Goal: Use online tool/utility: Utilize a website feature to perform a specific function

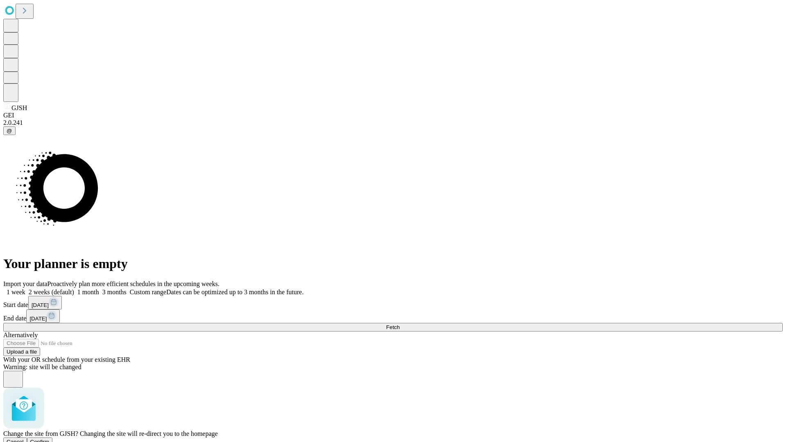
click at [50, 439] on span "Confirm" at bounding box center [39, 442] width 19 height 6
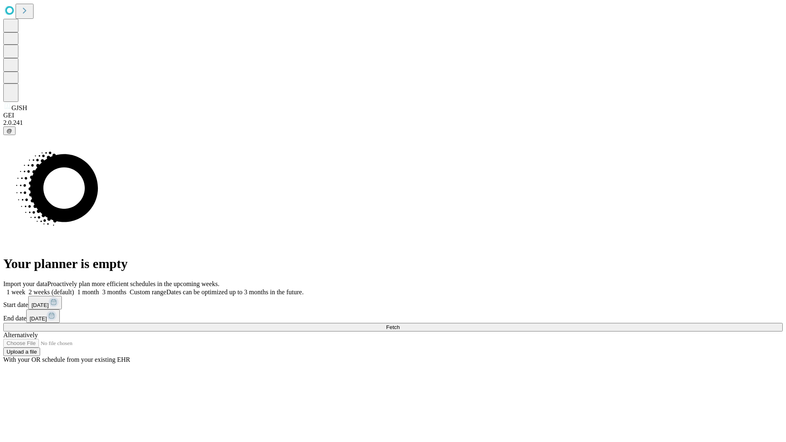
click at [99, 289] on label "1 month" at bounding box center [86, 292] width 25 height 7
click at [400, 324] on span "Fetch" at bounding box center [393, 327] width 14 height 6
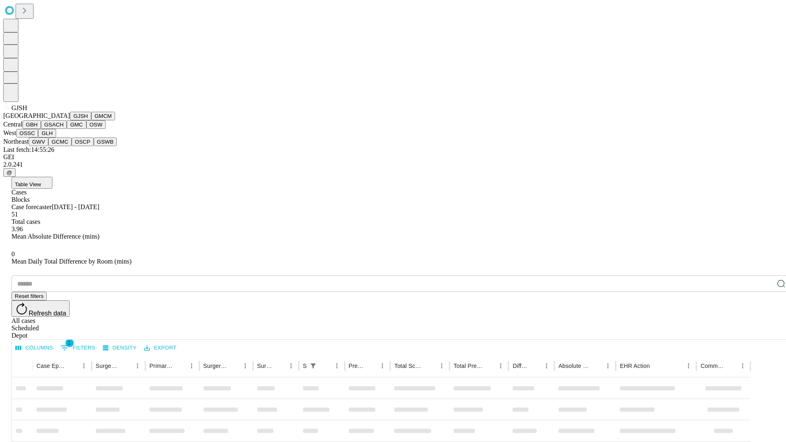
click at [91, 120] on button "GMCM" at bounding box center [103, 116] width 24 height 9
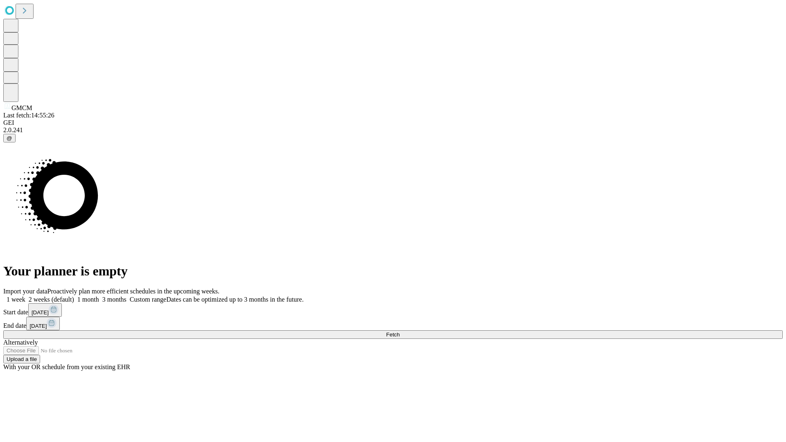
click at [99, 296] on label "1 month" at bounding box center [86, 299] width 25 height 7
click at [400, 332] on span "Fetch" at bounding box center [393, 335] width 14 height 6
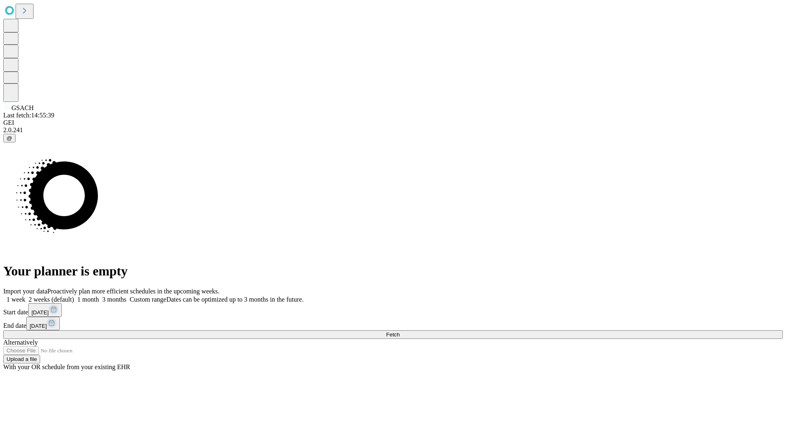
click at [99, 296] on label "1 month" at bounding box center [86, 299] width 25 height 7
click at [400, 332] on span "Fetch" at bounding box center [393, 335] width 14 height 6
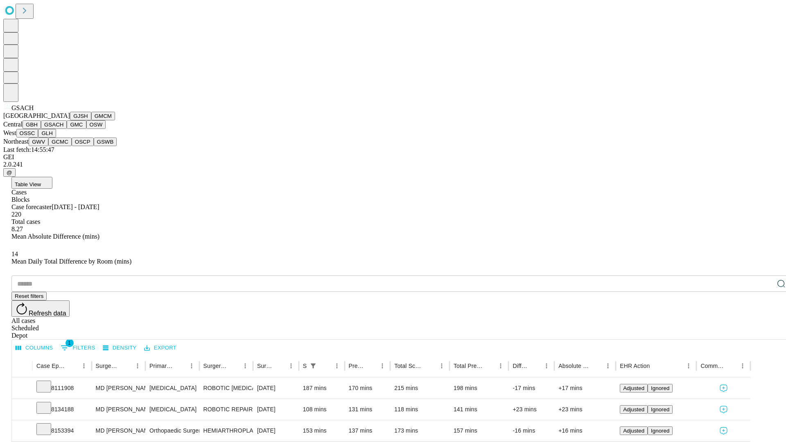
click at [67, 129] on button "GMC" at bounding box center [76, 124] width 19 height 9
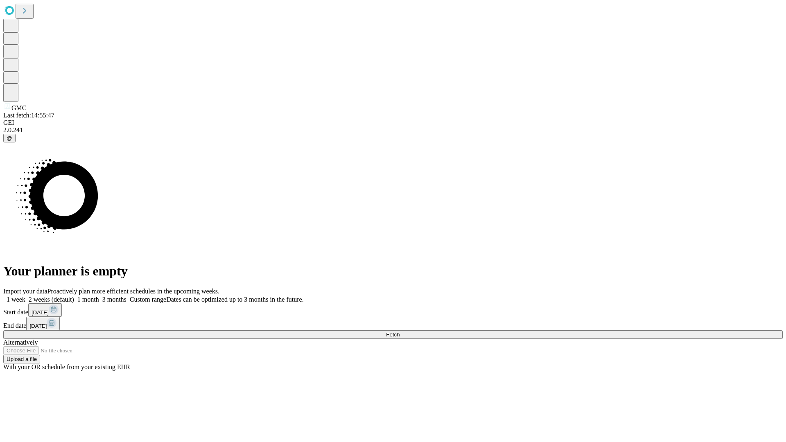
click at [400, 332] on span "Fetch" at bounding box center [393, 335] width 14 height 6
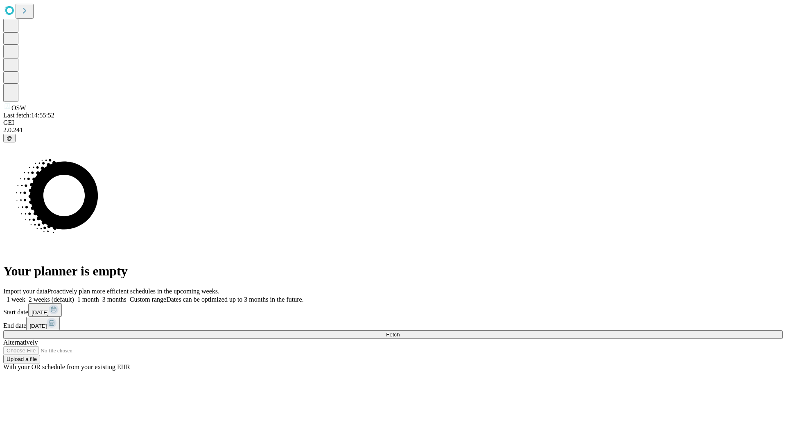
click at [99, 296] on label "1 month" at bounding box center [86, 299] width 25 height 7
click at [400, 332] on span "Fetch" at bounding box center [393, 335] width 14 height 6
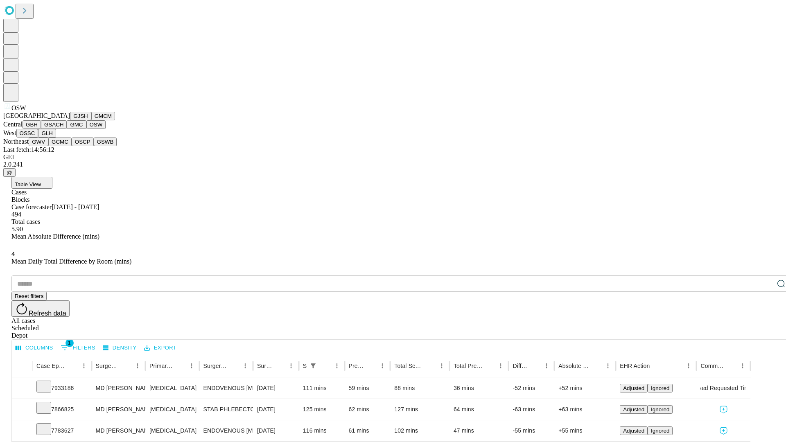
click at [38, 138] on button "OSSC" at bounding box center [27, 133] width 22 height 9
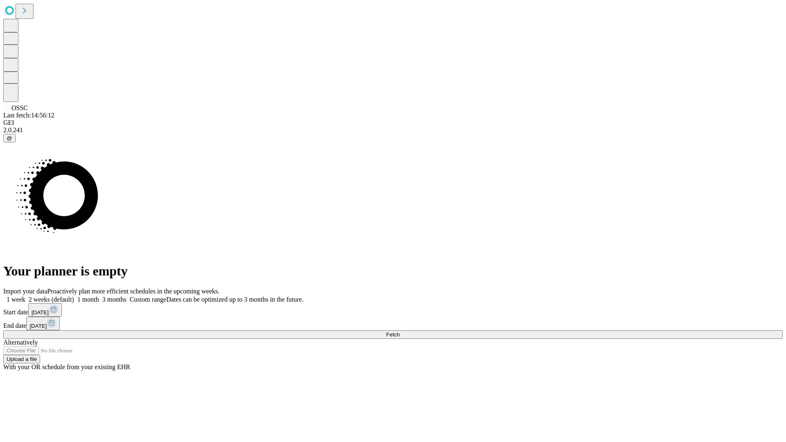
click at [99, 296] on label "1 month" at bounding box center [86, 299] width 25 height 7
click at [400, 332] on span "Fetch" at bounding box center [393, 335] width 14 height 6
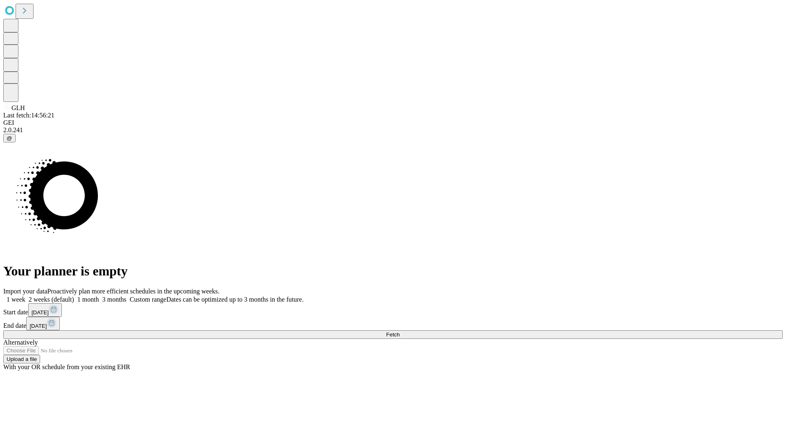
click at [99, 296] on label "1 month" at bounding box center [86, 299] width 25 height 7
click at [400, 332] on span "Fetch" at bounding box center [393, 335] width 14 height 6
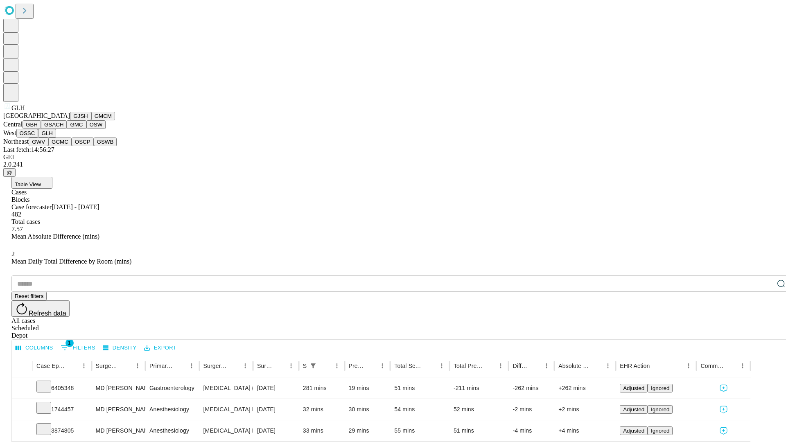
click at [48, 146] on button "GWV" at bounding box center [39, 142] width 20 height 9
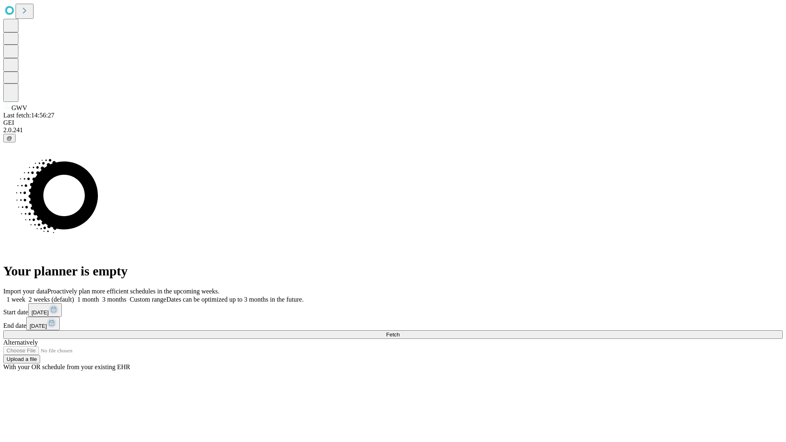
click at [99, 296] on label "1 month" at bounding box center [86, 299] width 25 height 7
click at [400, 332] on span "Fetch" at bounding box center [393, 335] width 14 height 6
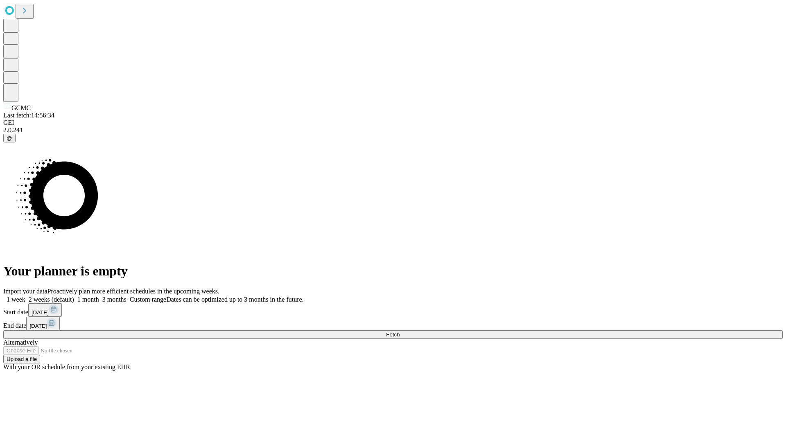
click at [99, 296] on label "1 month" at bounding box center [86, 299] width 25 height 7
click at [400, 332] on span "Fetch" at bounding box center [393, 335] width 14 height 6
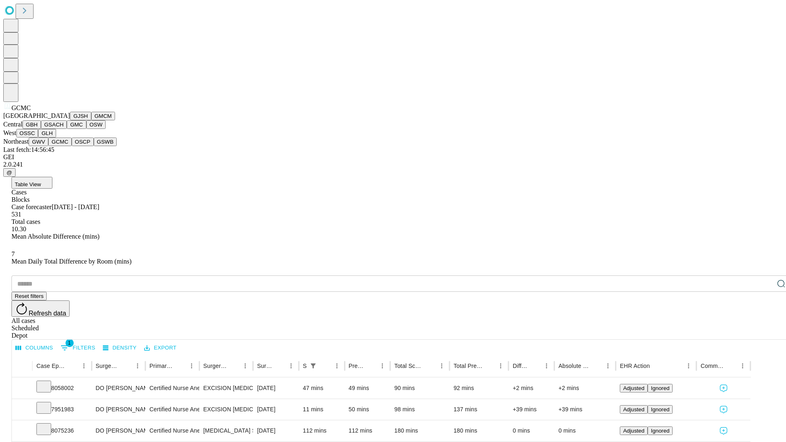
click at [72, 146] on button "OSCP" at bounding box center [83, 142] width 22 height 9
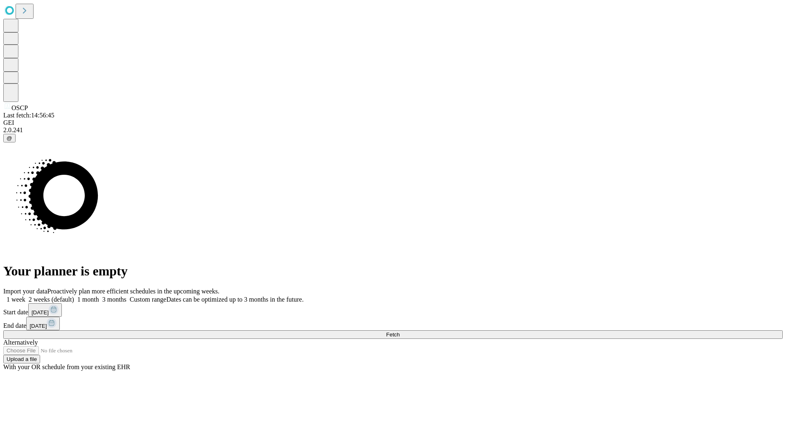
click at [99, 296] on label "1 month" at bounding box center [86, 299] width 25 height 7
click at [400, 332] on span "Fetch" at bounding box center [393, 335] width 14 height 6
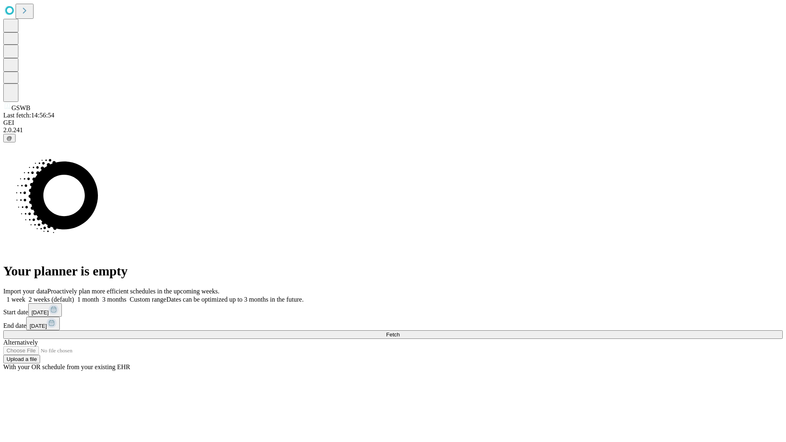
click at [99, 296] on label "1 month" at bounding box center [86, 299] width 25 height 7
click at [400, 332] on span "Fetch" at bounding box center [393, 335] width 14 height 6
